Goal: Find specific page/section: Find specific page/section

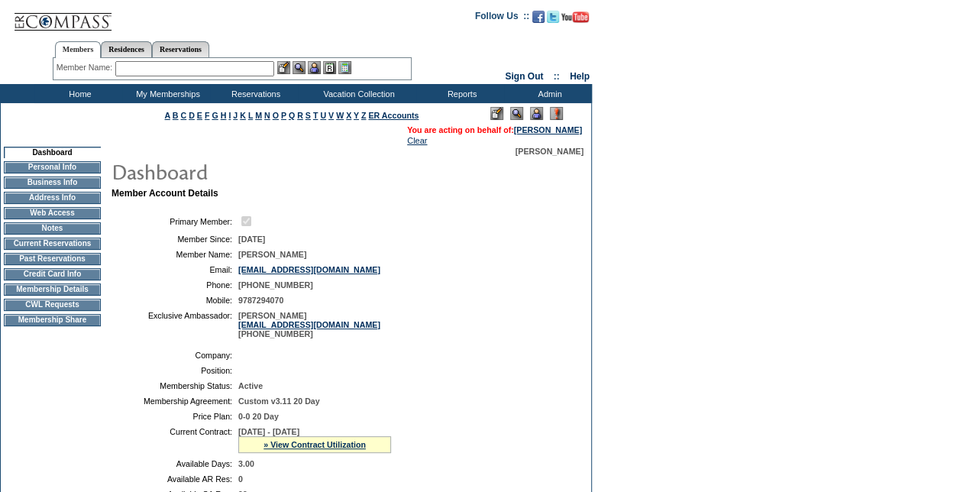
click at [86, 295] on td "Membership Details" at bounding box center [52, 289] width 97 height 12
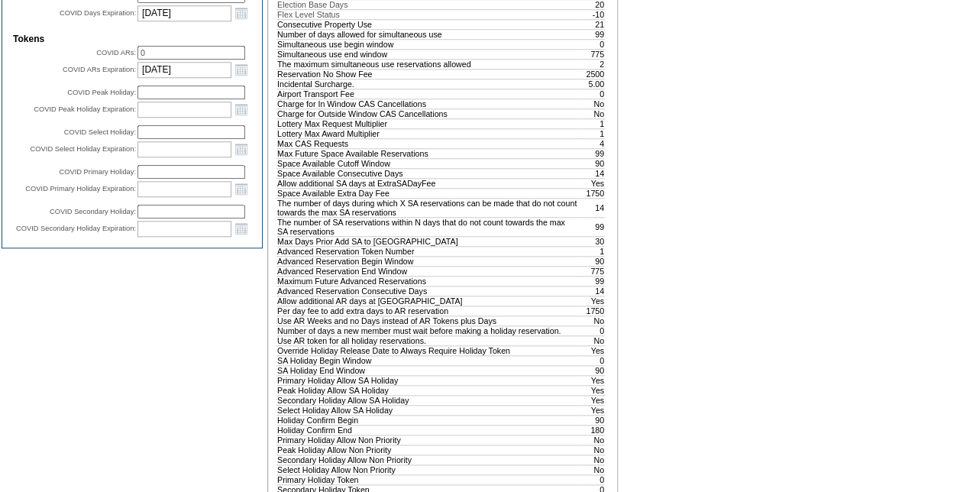
scroll to position [687, 0]
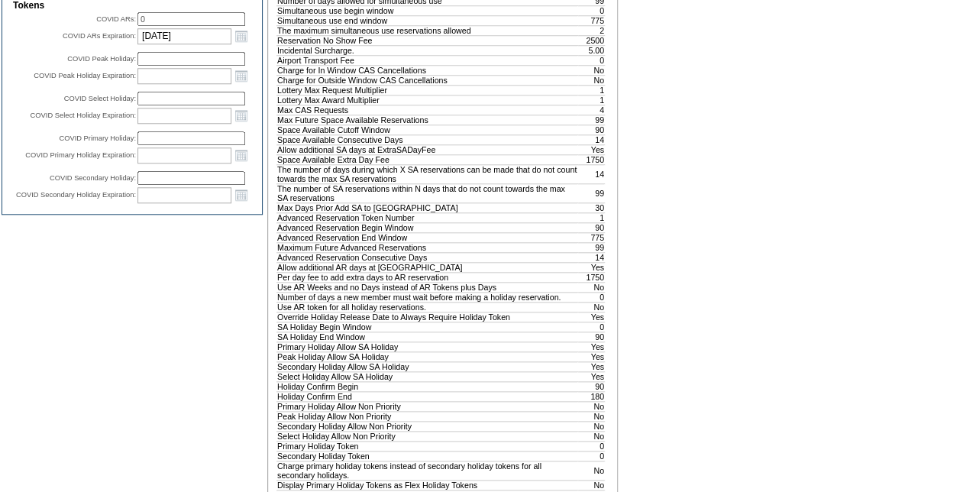
drag, startPoint x: 470, startPoint y: 151, endPoint x: 0, endPoint y: 140, distance: 470.5
click at [585, 134] on tr "Space Available Cutoff Window 90" at bounding box center [441, 129] width 328 height 10
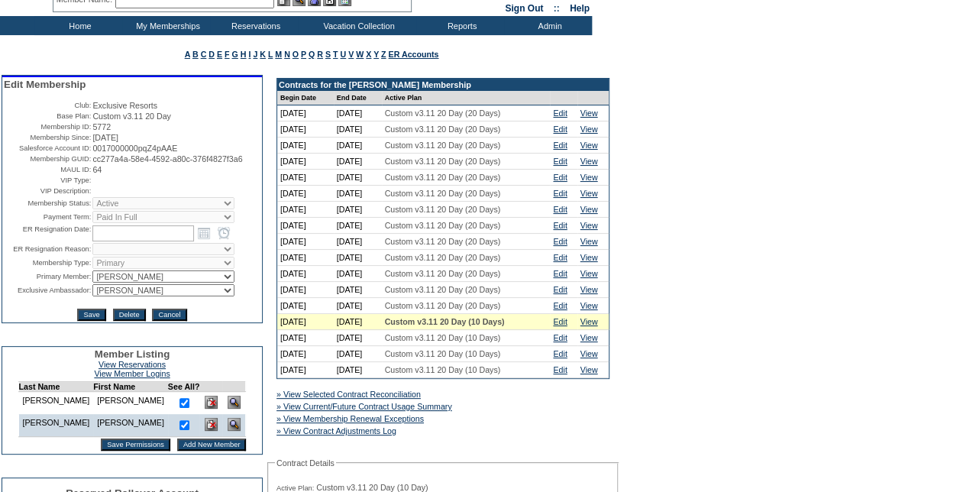
scroll to position [0, 0]
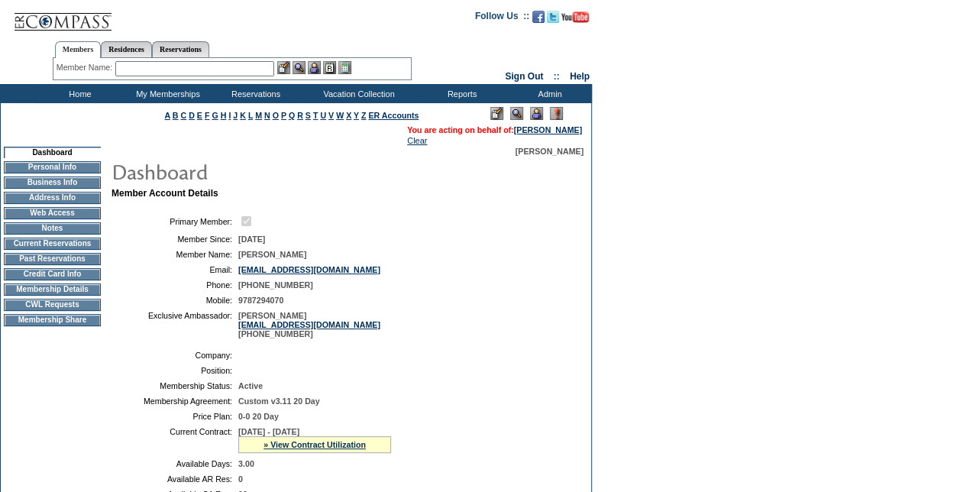
click at [76, 299] on td at bounding box center [52, 298] width 97 height 4
click at [76, 311] on td "CWL Requests" at bounding box center [52, 305] width 97 height 12
